Goal: Information Seeking & Learning: Learn about a topic

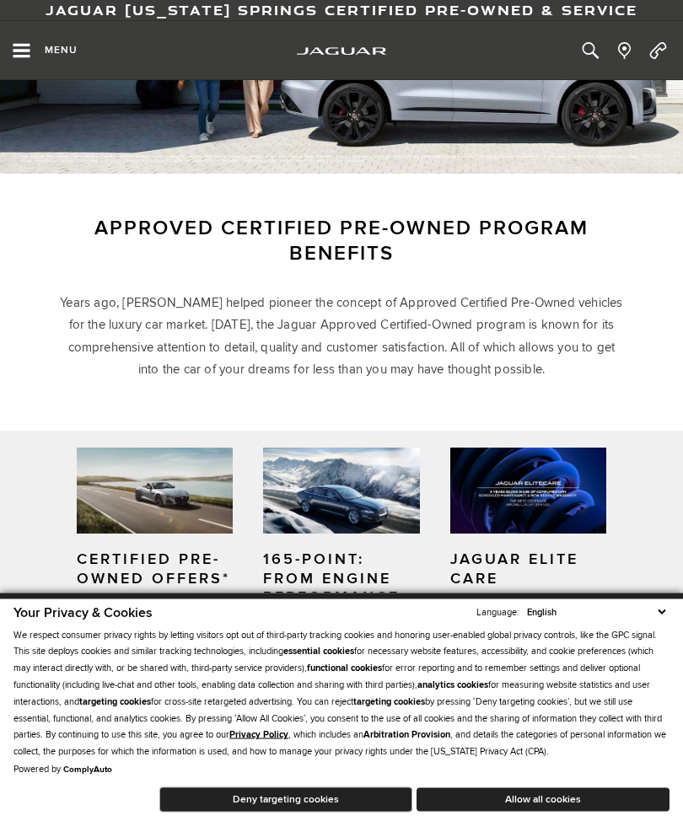
scroll to position [186, 0]
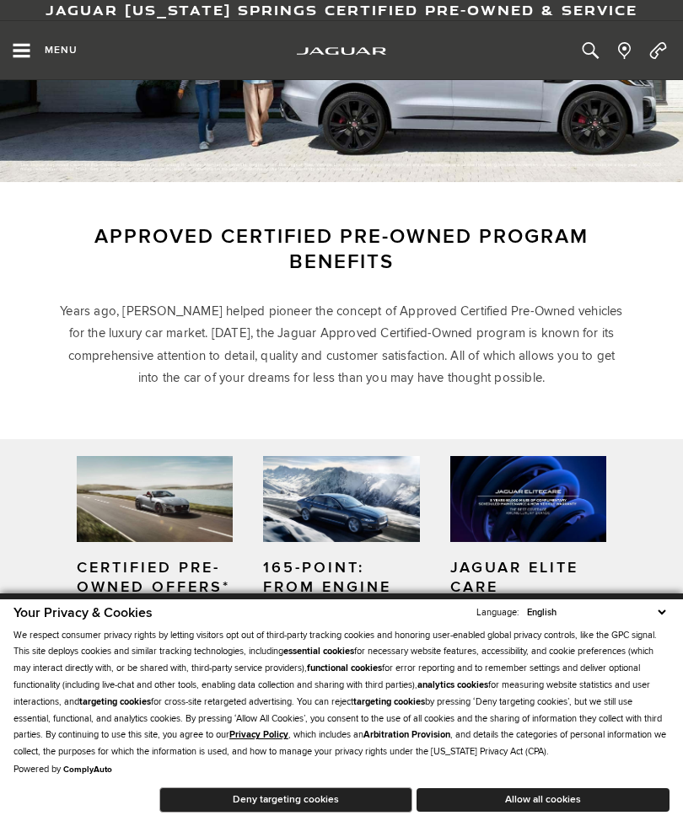
click at [30, 54] on icon "Open the main navigation menu" at bounding box center [21, 50] width 21 height 17
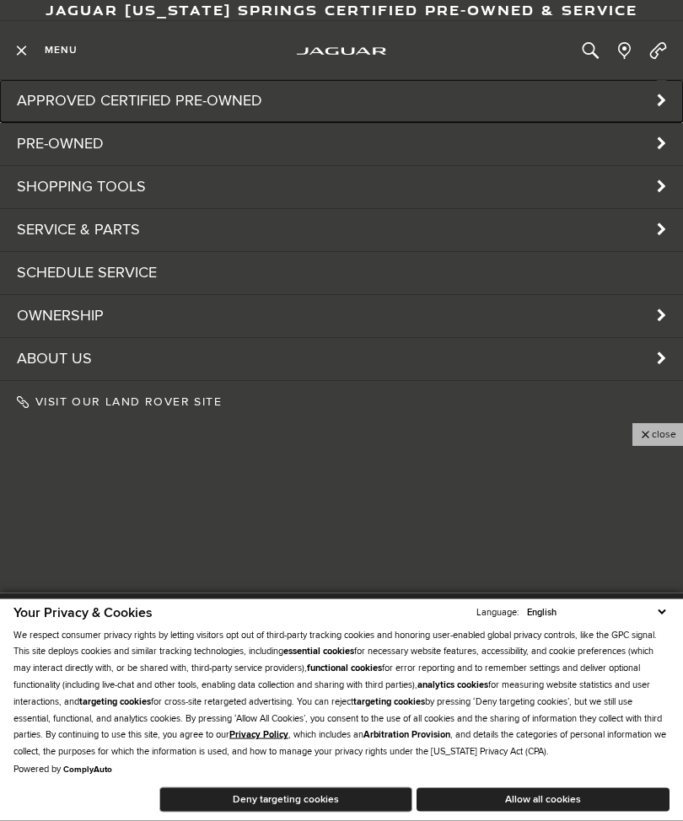
scroll to position [89, 0]
click at [616, 103] on link "Approved Certified Pre-Owned" at bounding box center [341, 101] width 683 height 42
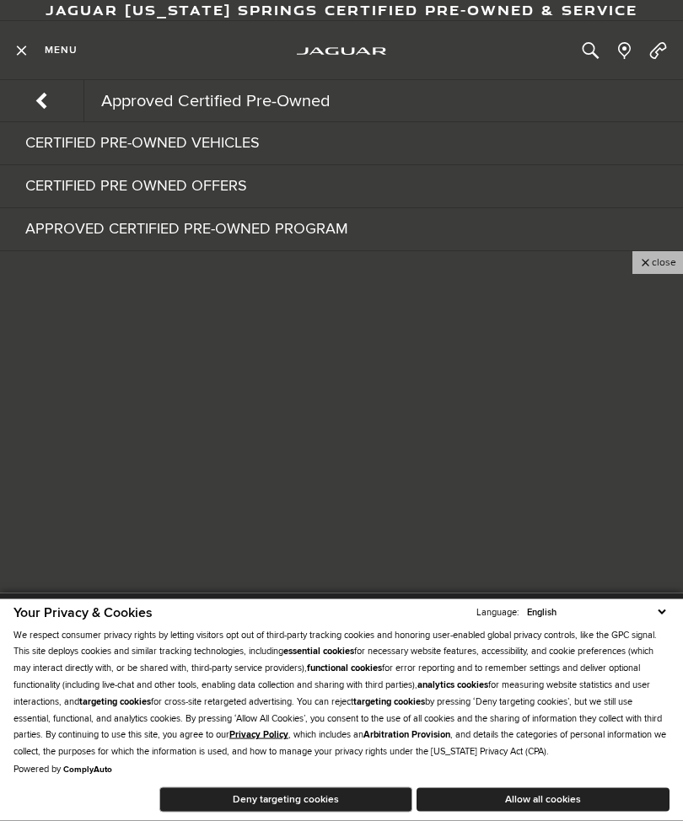
scroll to position [89, 0]
click at [250, 151] on link "Certified Pre-Owned Vehicles" at bounding box center [341, 143] width 683 height 42
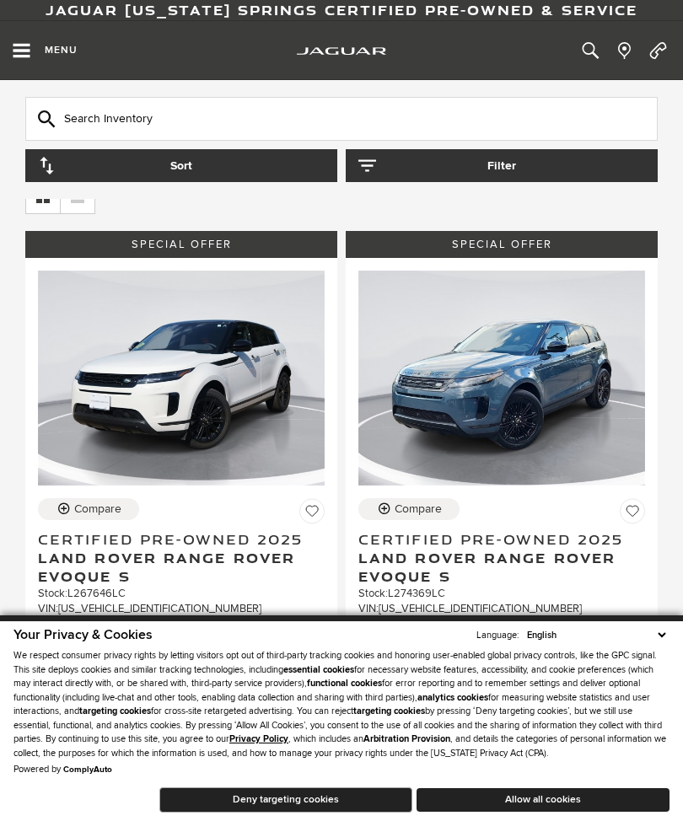
scroll to position [68, 0]
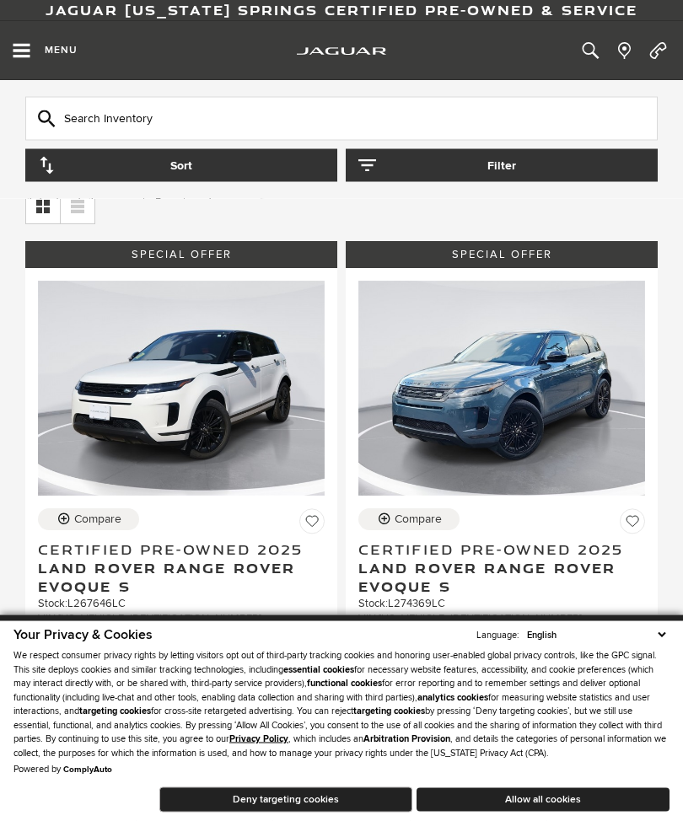
click at [132, 127] on input "Search Inventory" at bounding box center [341, 119] width 632 height 44
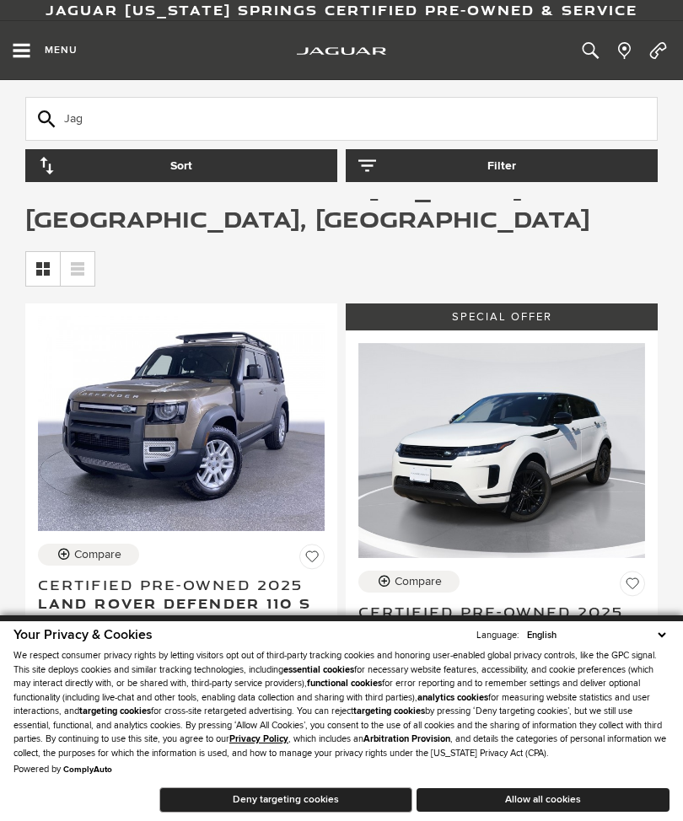
scroll to position [2, 0]
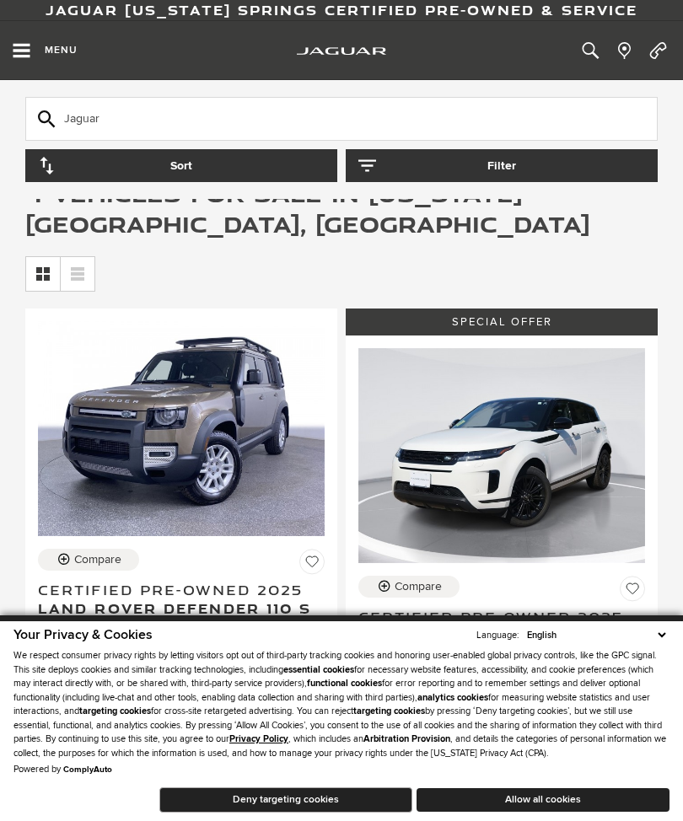
type input "Jaguar"
click at [585, 59] on icon "Open the inventory search" at bounding box center [590, 50] width 21 height 17
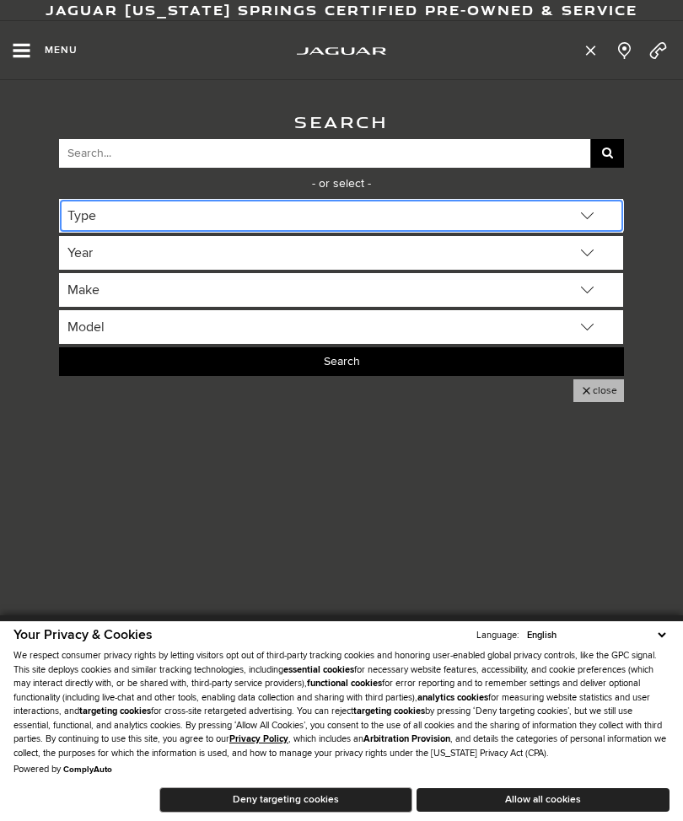
click at [595, 222] on select "Type Certified Used Used" at bounding box center [341, 216] width 565 height 34
select select "Certified Used"
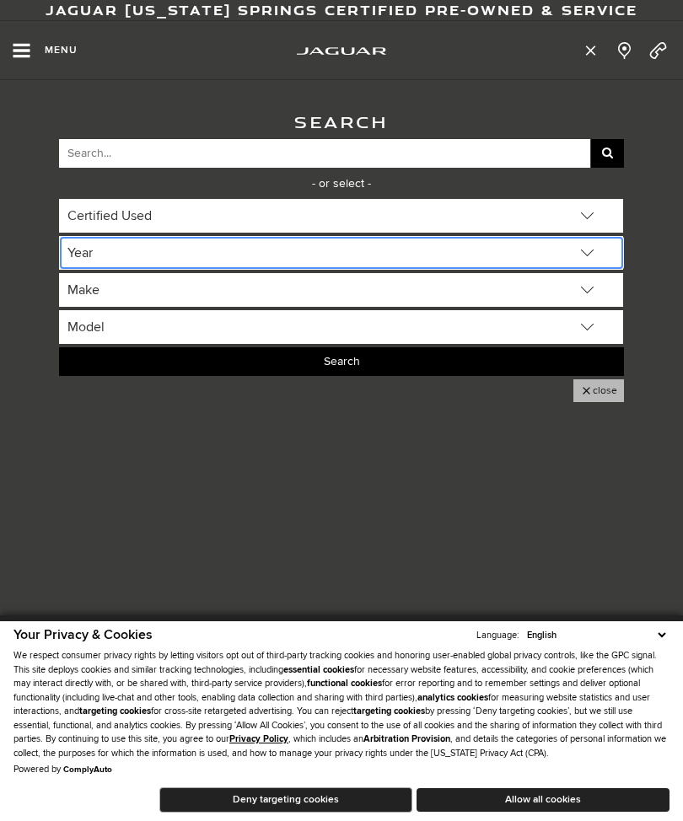
click at [584, 263] on select "Year 2025" at bounding box center [341, 253] width 565 height 34
select select "2025"
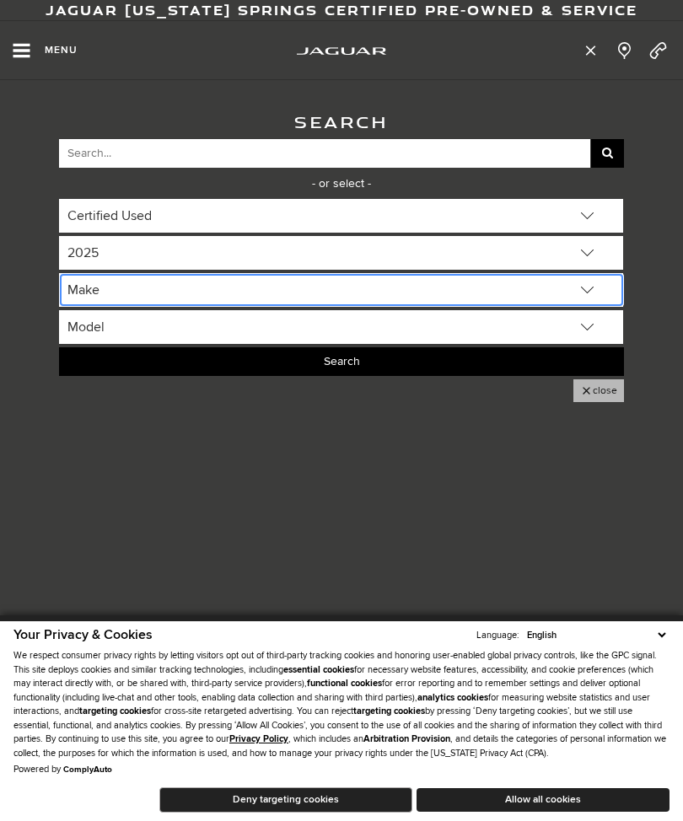
click at [595, 291] on select "Make Land Rover" at bounding box center [341, 290] width 565 height 34
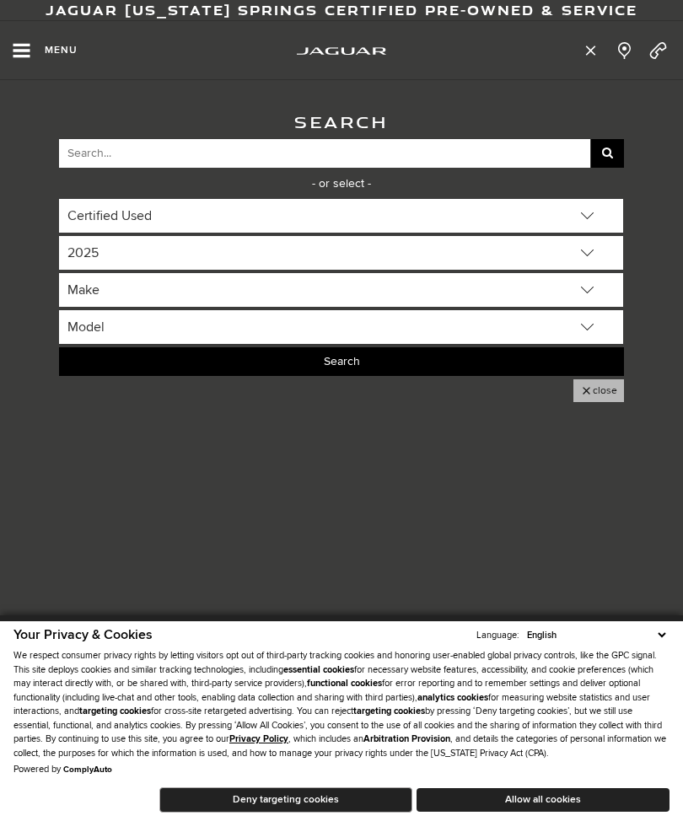
click at [30, 53] on icon "Open the main navigation menu" at bounding box center [21, 50] width 21 height 17
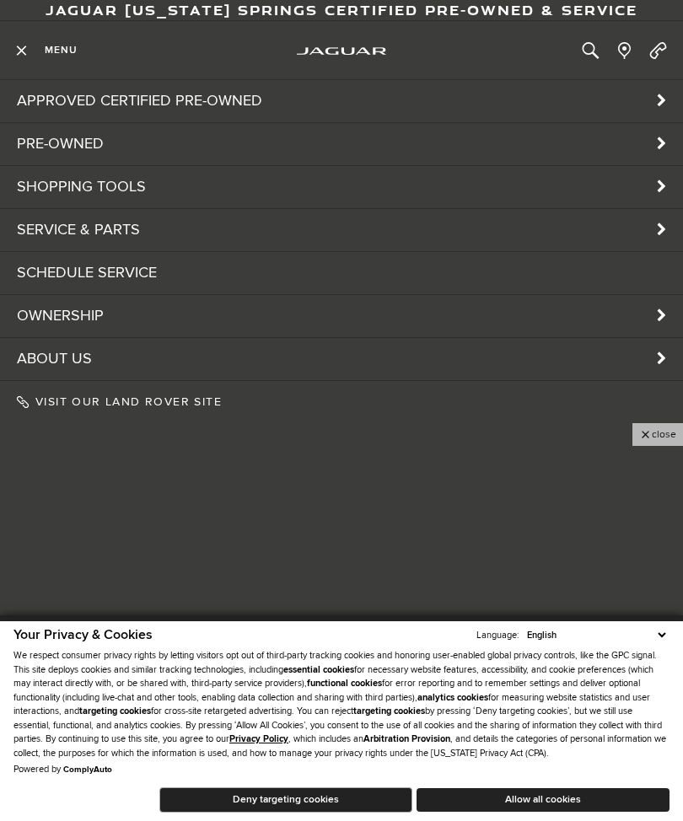
click at [53, 54] on span "Menu" at bounding box center [61, 50] width 33 height 13
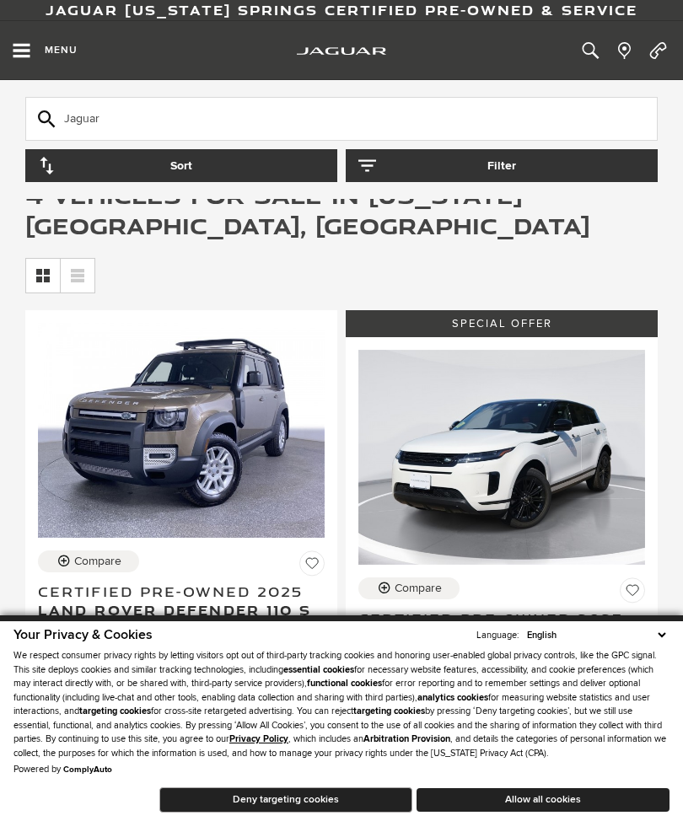
scroll to position [2, 1]
